Goal: Task Accomplishment & Management: Complete application form

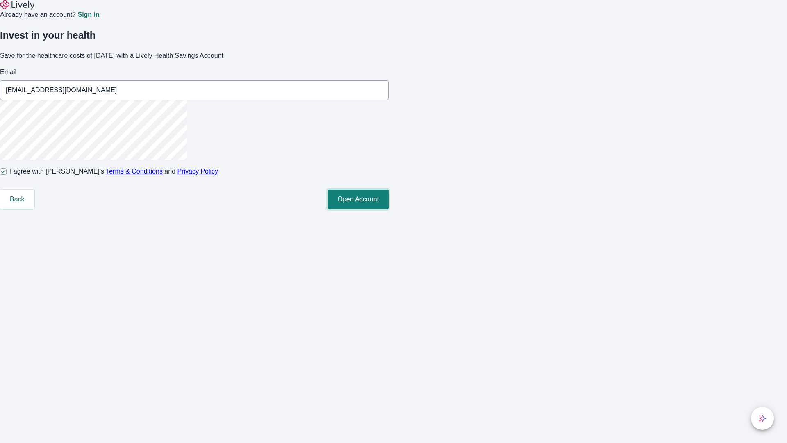
click at [388, 209] on button "Open Account" at bounding box center [357, 199] width 61 height 20
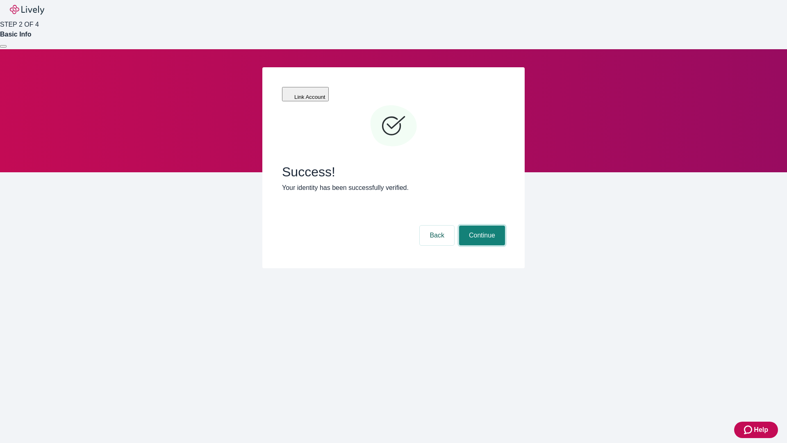
click at [481, 225] on button "Continue" at bounding box center [482, 235] width 46 height 20
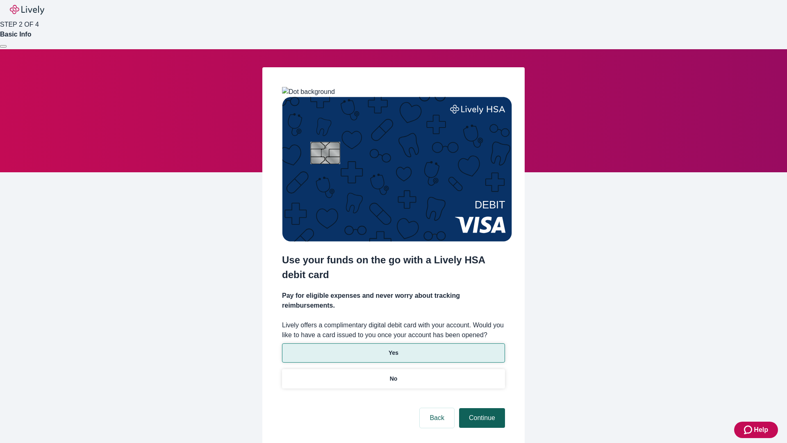
click at [393, 374] on p "No" at bounding box center [394, 378] width 8 height 9
click at [481, 408] on button "Continue" at bounding box center [482, 418] width 46 height 20
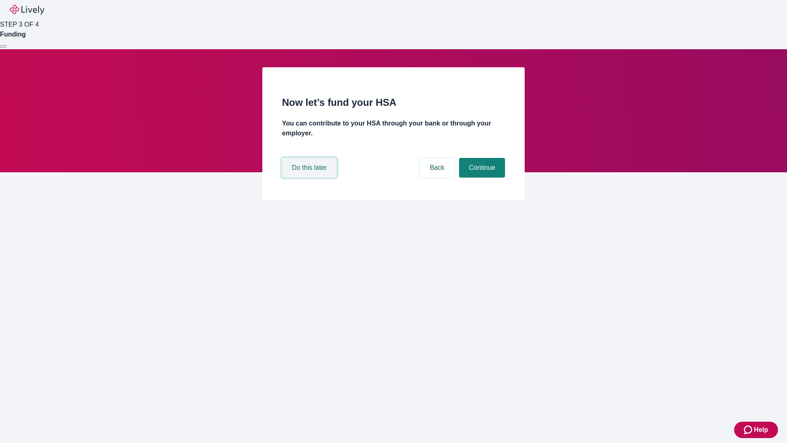
click at [310, 177] on button "Do this later" at bounding box center [309, 168] width 54 height 20
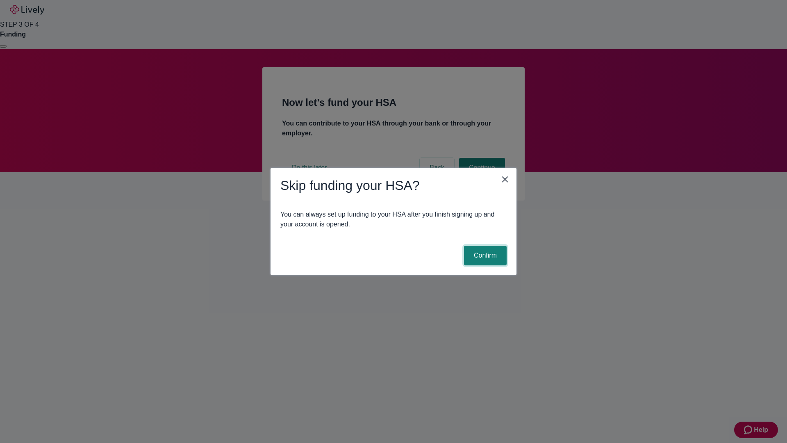
click at [484, 255] on button "Confirm" at bounding box center [485, 255] width 43 height 20
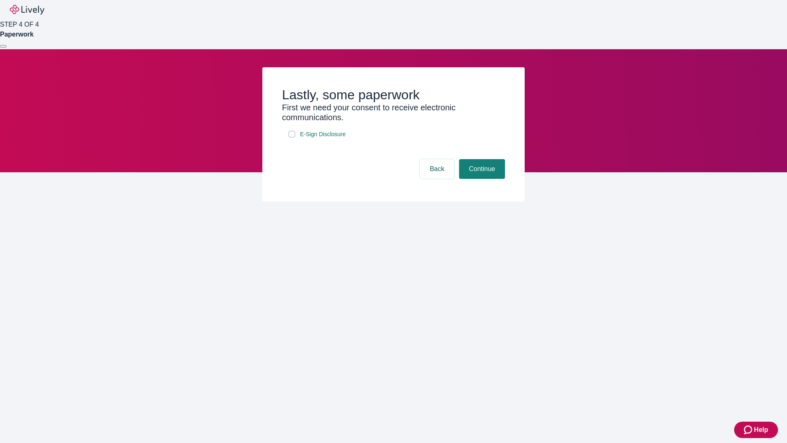
click at [292, 137] on input "E-Sign Disclosure" at bounding box center [291, 134] width 7 height 7
checkbox input "true"
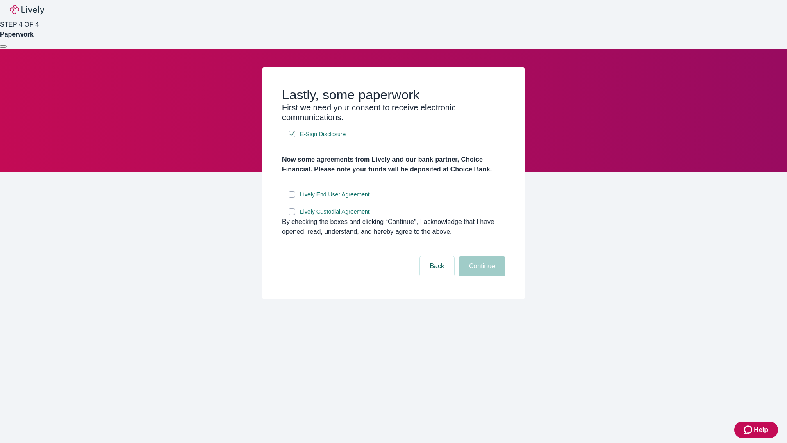
click at [292, 198] on input "Lively End User Agreement" at bounding box center [291, 194] width 7 height 7
checkbox input "true"
click at [292, 215] on input "Lively Custodial Agreement" at bounding box center [291, 211] width 7 height 7
checkbox input "true"
click at [481, 276] on button "Continue" at bounding box center [482, 266] width 46 height 20
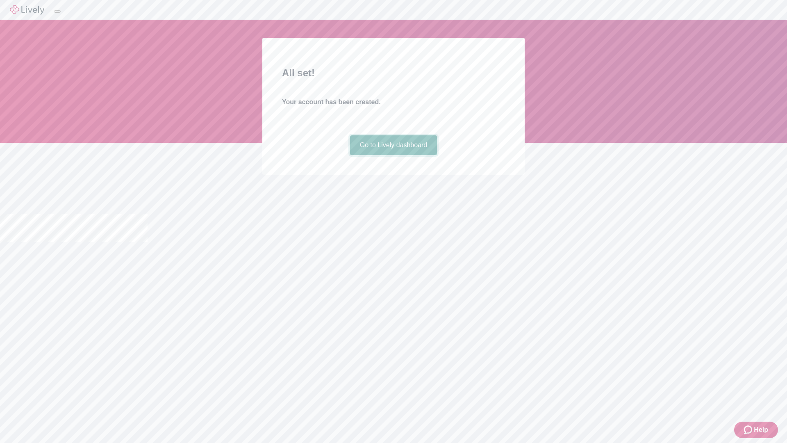
click at [393, 155] on link "Go to Lively dashboard" at bounding box center [393, 145] width 87 height 20
